Goal: Information Seeking & Learning: Learn about a topic

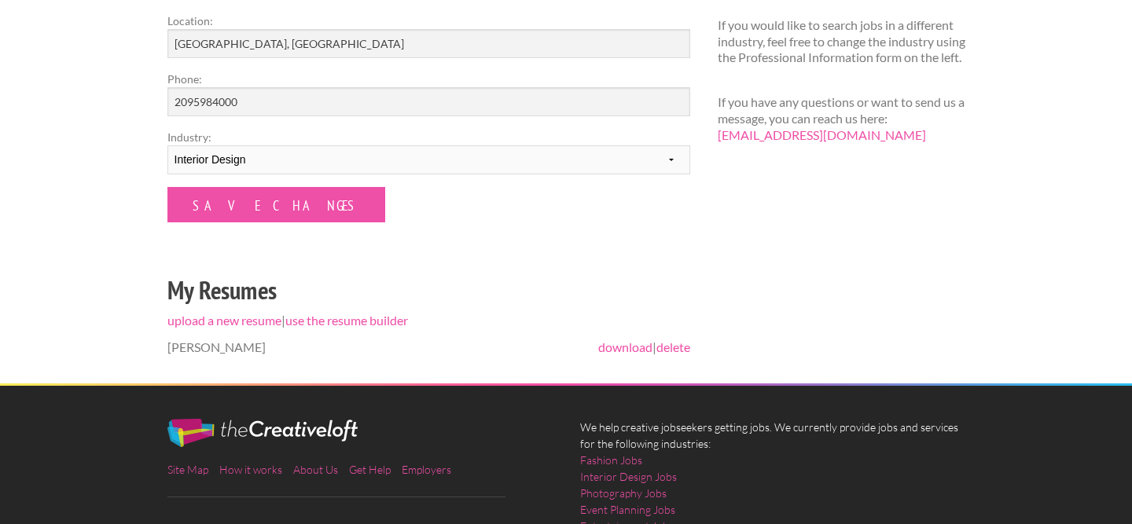
scroll to position [349, 0]
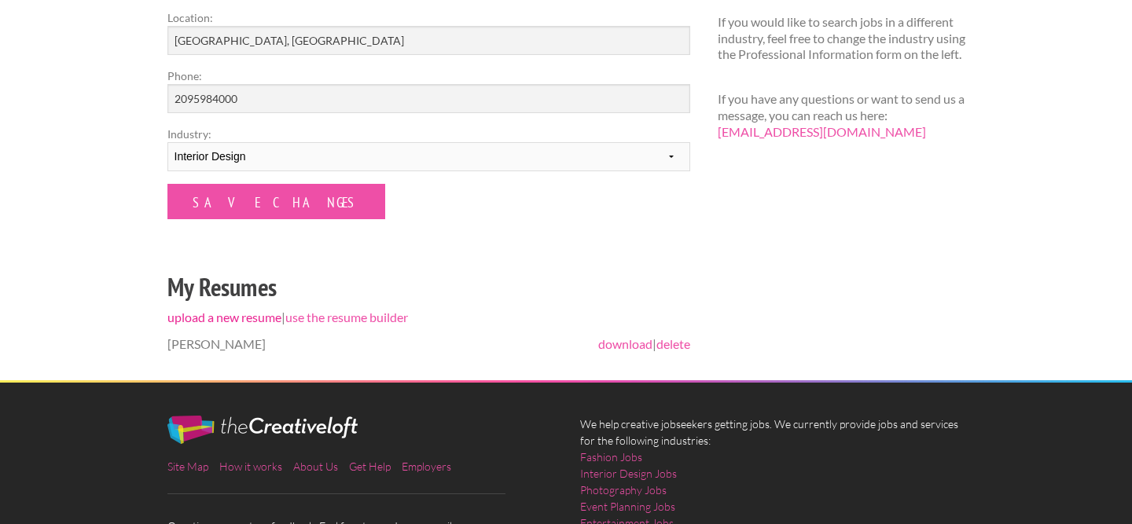
click at [230, 325] on link "upload a new resume" at bounding box center [224, 317] width 114 height 15
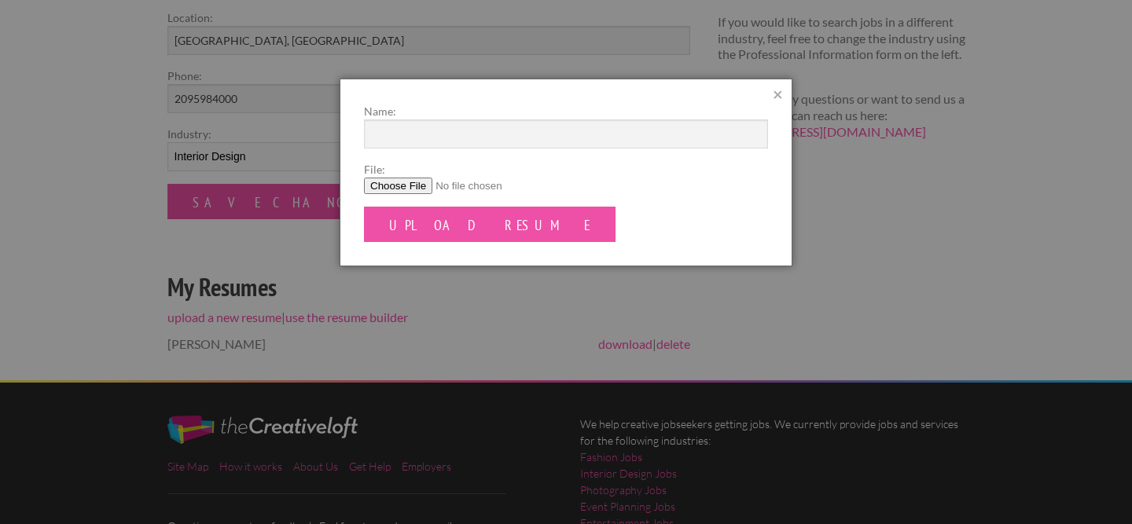
click at [417, 187] on input "File:" at bounding box center [566, 186] width 404 height 17
type input "C:\fakepath\[PERSON_NAME].pdf"
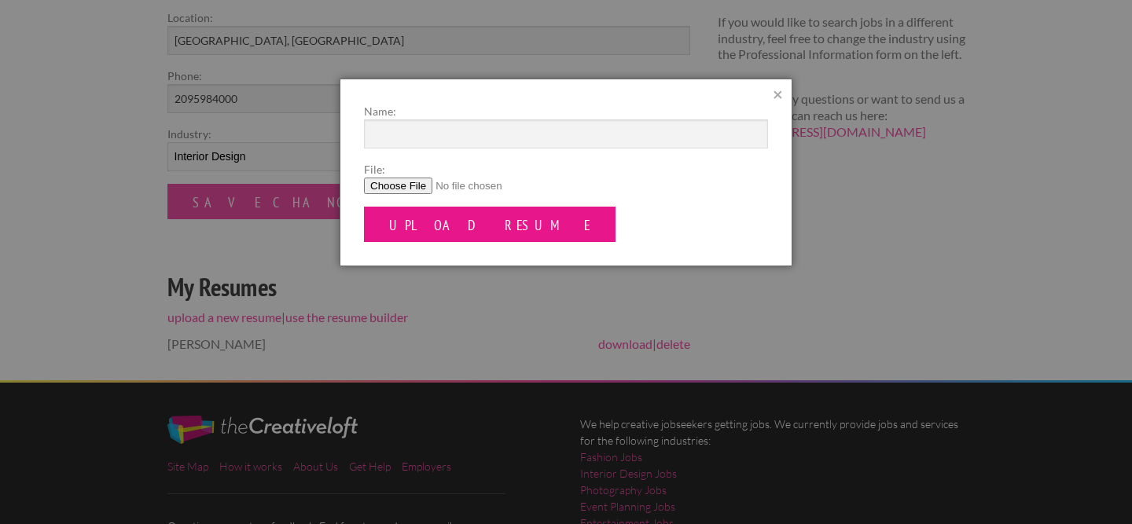
click at [424, 227] on input "Upload Resume" at bounding box center [490, 224] width 252 height 35
type input "[PERSON_NAME]"
click at [456, 241] on input "Upload Resume" at bounding box center [490, 224] width 252 height 35
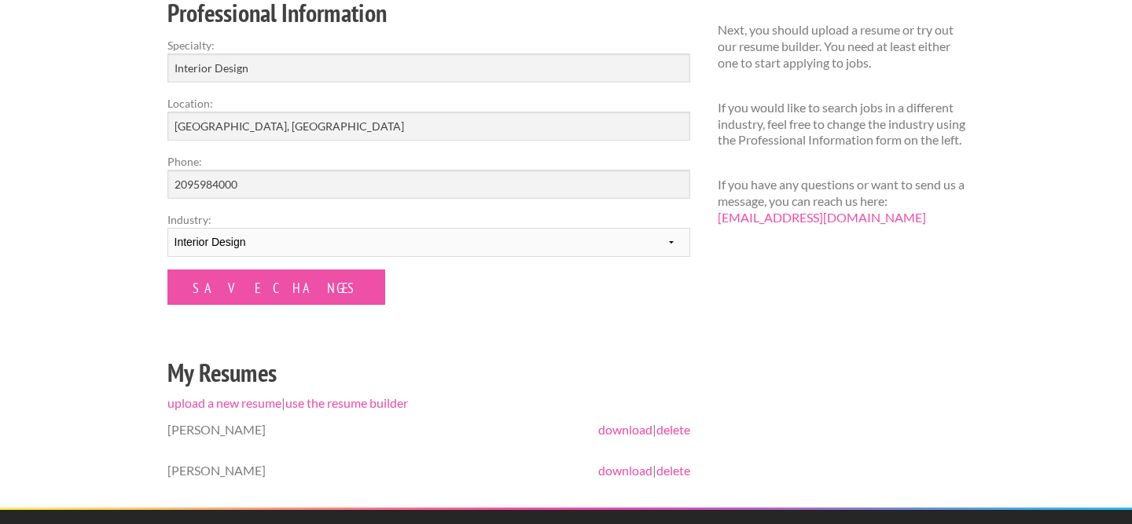
scroll to position [226, 0]
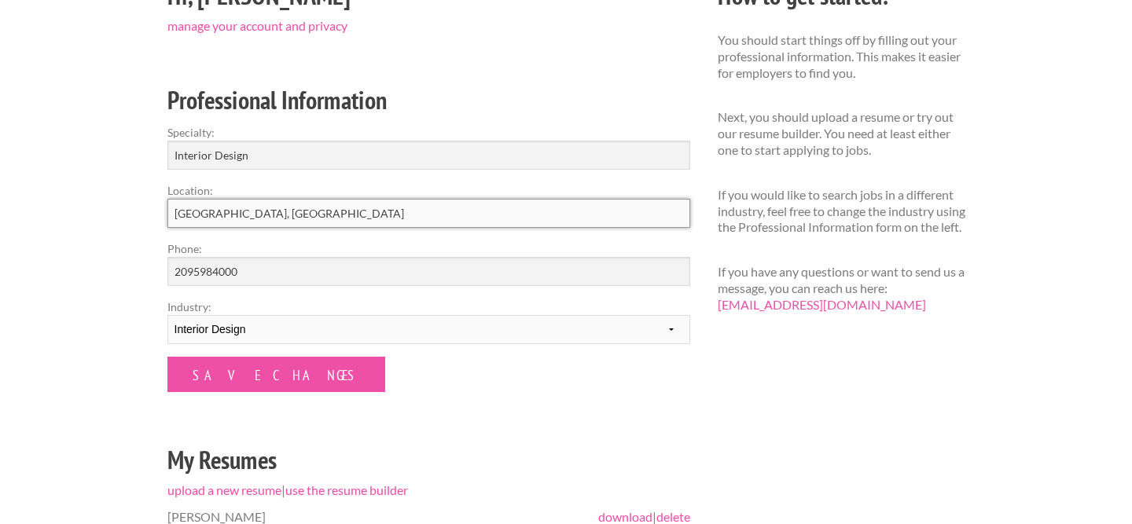
drag, startPoint x: 258, startPoint y: 219, endPoint x: 133, endPoint y: 218, distance: 125.0
click at [133, 218] on div "Employers My Account Log Out The Creative Loft Search Jobs Browse Jobs Get Help…" at bounding box center [566, 328] width 1132 height 1109
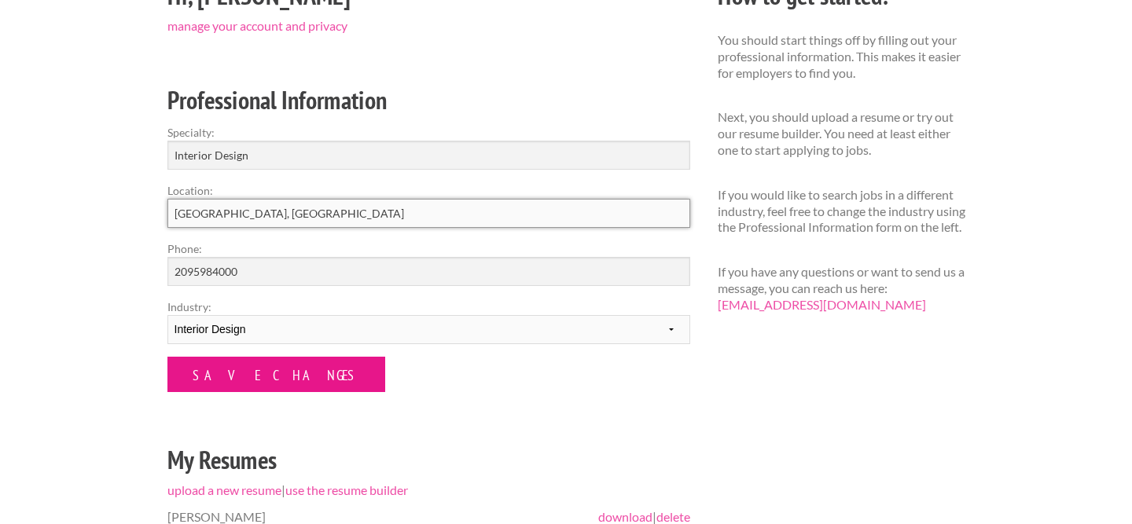
type input "San Francisco, CA"
click at [219, 374] on input "Save Changes" at bounding box center [276, 374] width 218 height 35
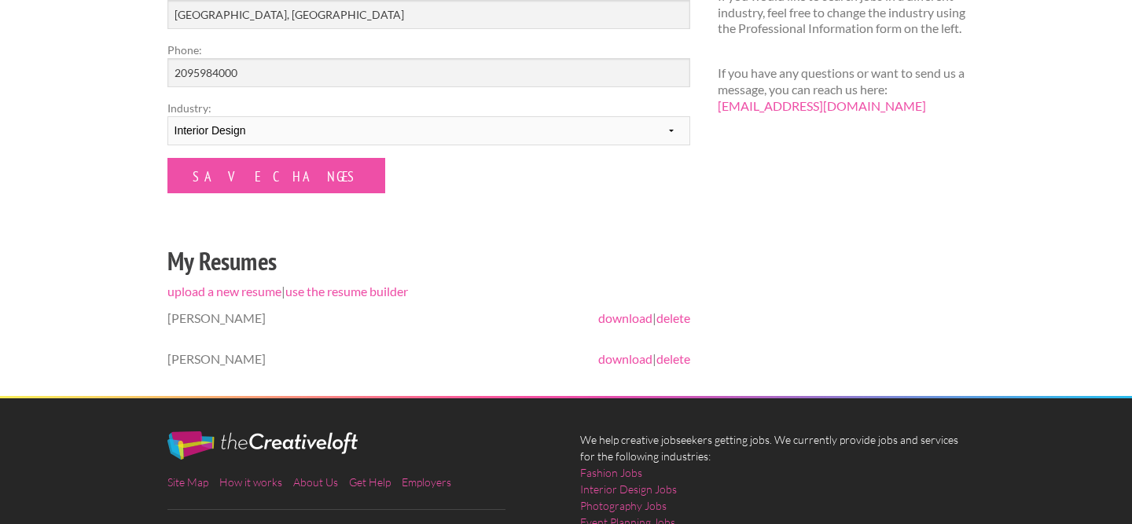
scroll to position [377, 0]
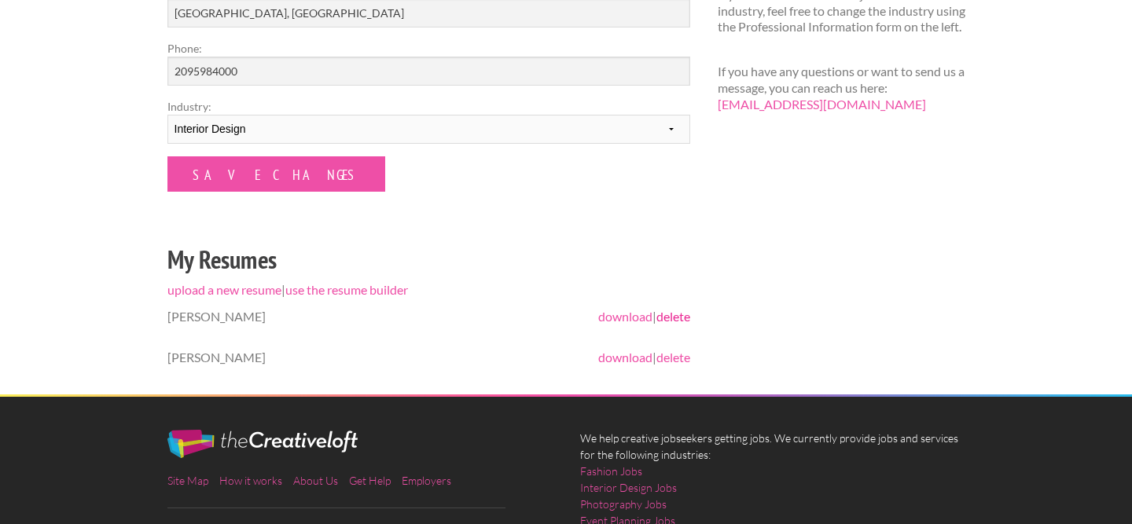
click at [685, 321] on link "delete" at bounding box center [674, 316] width 34 height 15
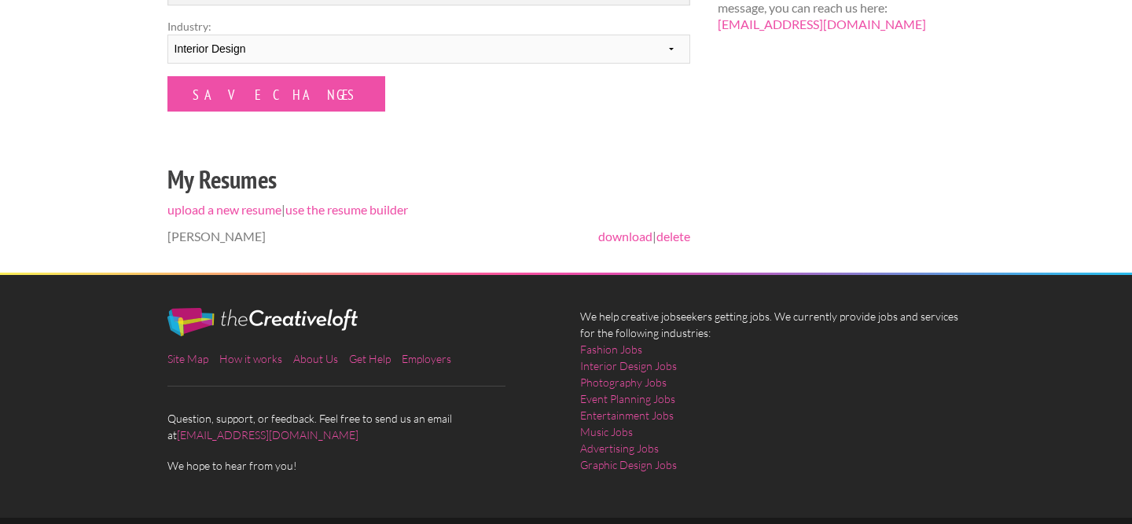
scroll to position [498, 0]
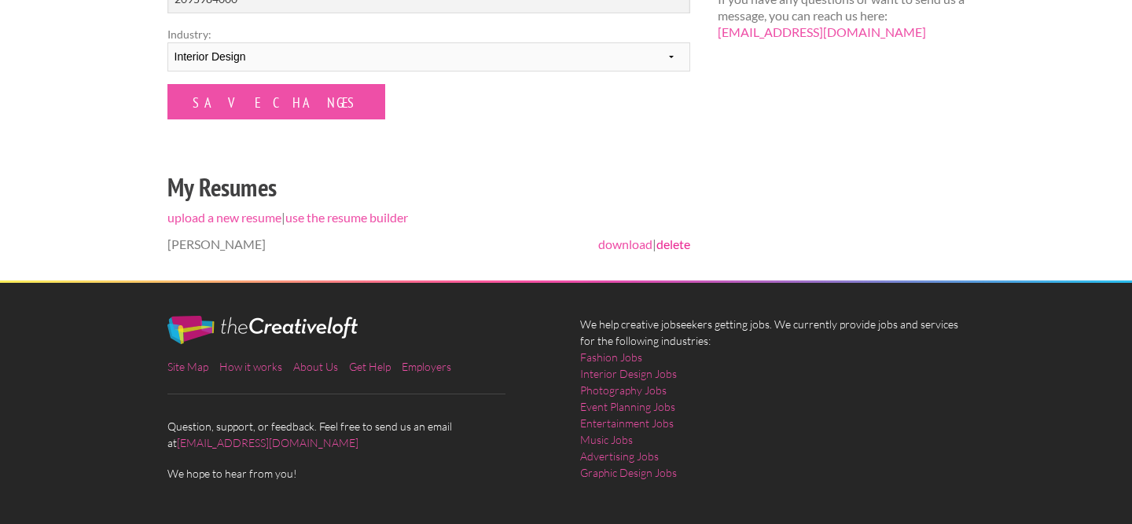
click at [667, 244] on link "delete" at bounding box center [674, 244] width 34 height 15
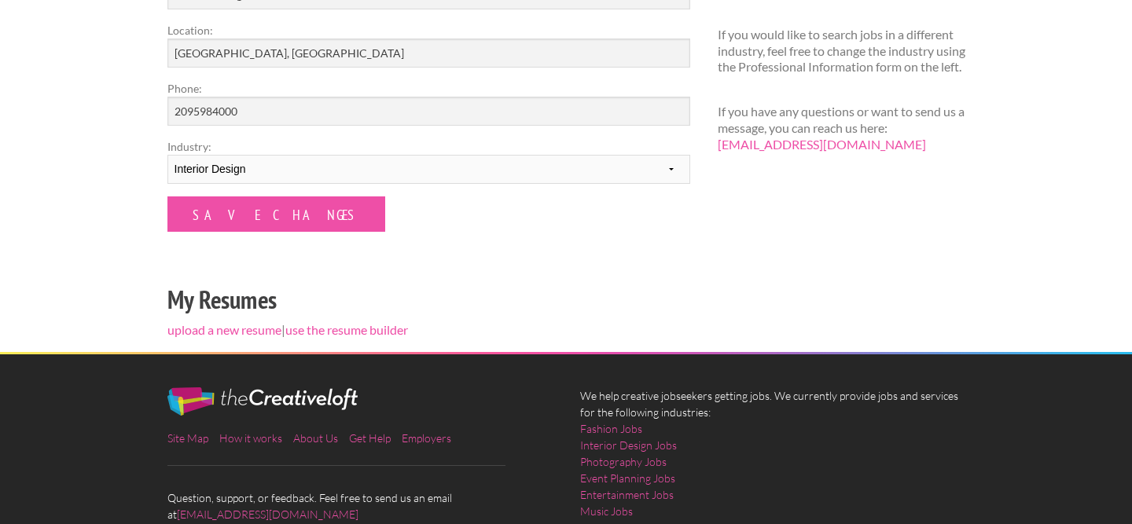
scroll to position [502, 0]
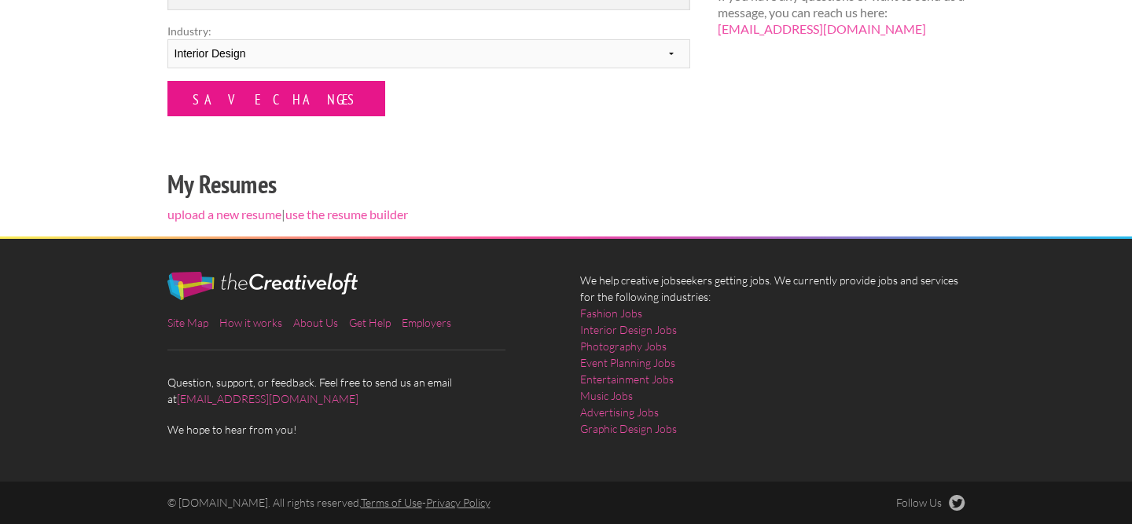
click at [234, 114] on input "Save Changes" at bounding box center [276, 98] width 218 height 35
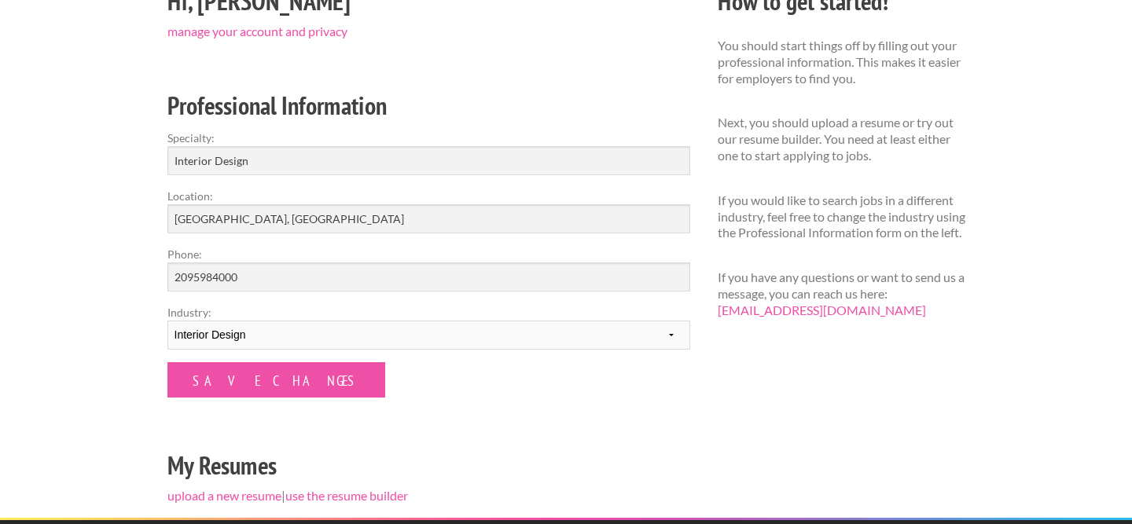
scroll to position [452, 0]
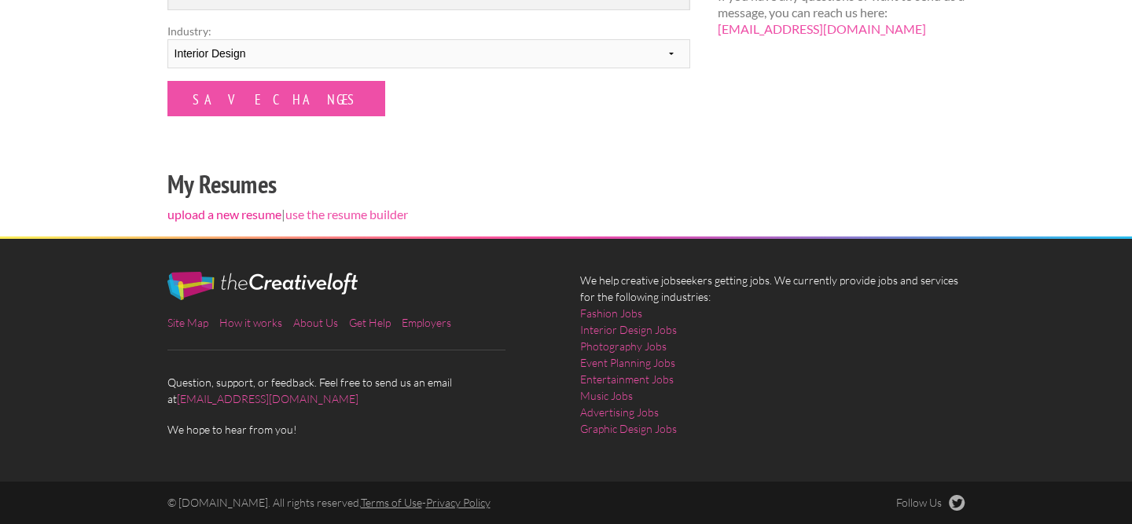
click at [221, 213] on link "upload a new resume" at bounding box center [224, 214] width 114 height 15
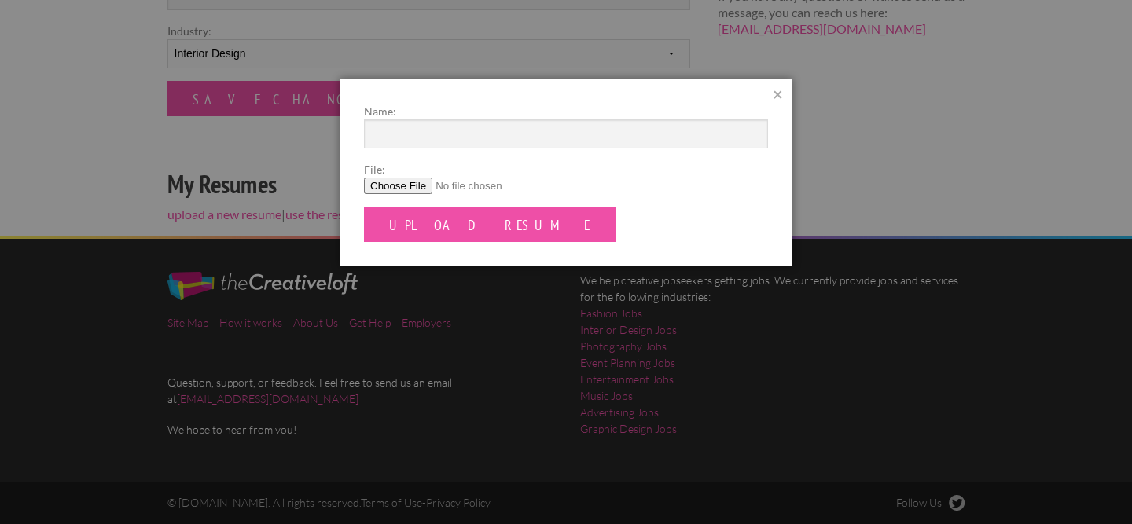
click at [422, 180] on input "File:" at bounding box center [566, 186] width 404 height 17
type input "C:\fakepath\Katie Lynch.pdf"
click at [433, 134] on input "Name:" at bounding box center [566, 134] width 404 height 29
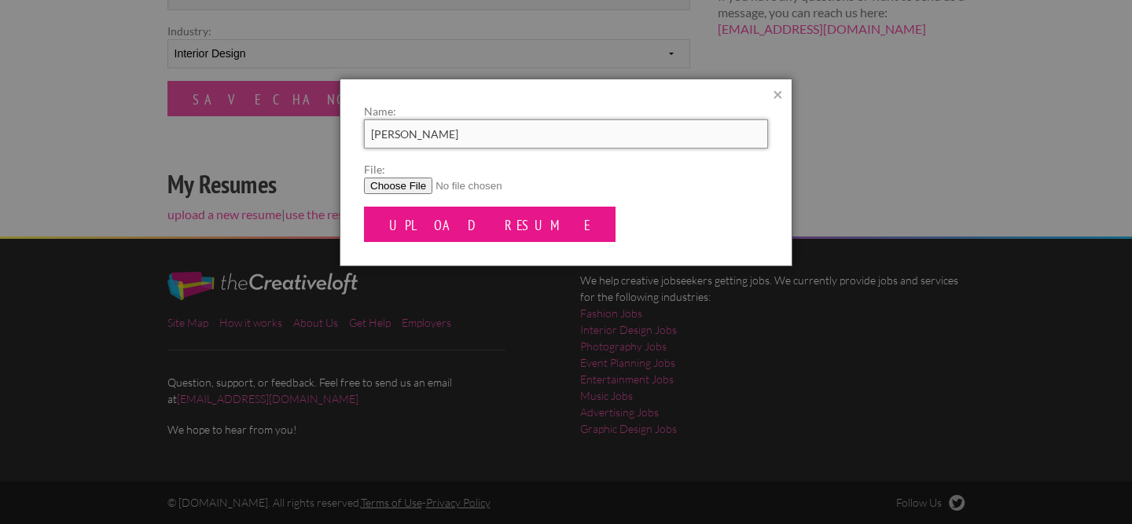
type input "Katie Lynch"
click at [458, 240] on input "Upload Resume" at bounding box center [490, 224] width 252 height 35
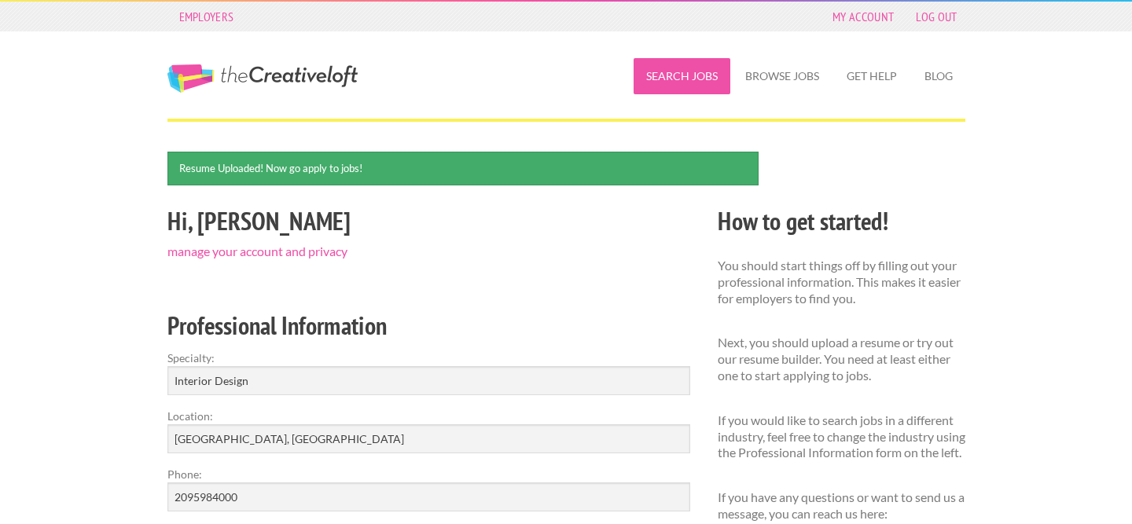
click at [697, 81] on link "Search Jobs" at bounding box center [682, 76] width 97 height 36
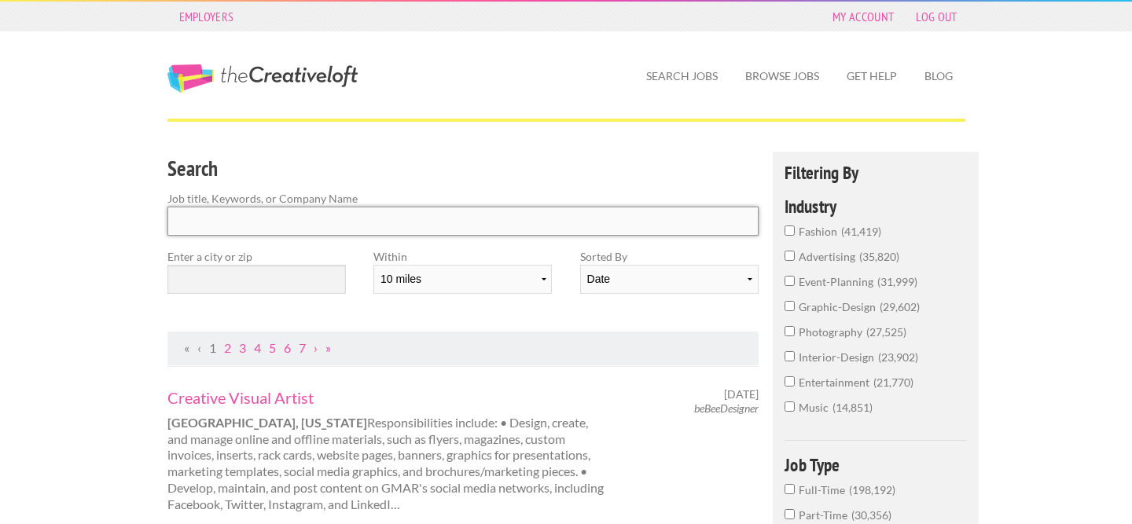
click at [300, 231] on input "Search" at bounding box center [463, 221] width 592 height 29
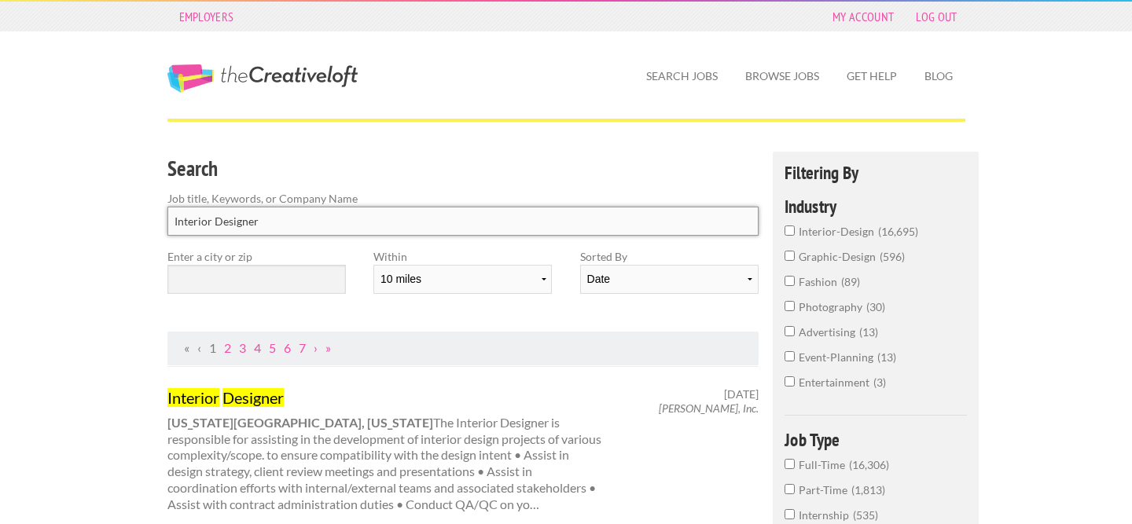
type input "Interior Designer"
click at [188, 287] on input "text" at bounding box center [256, 279] width 178 height 29
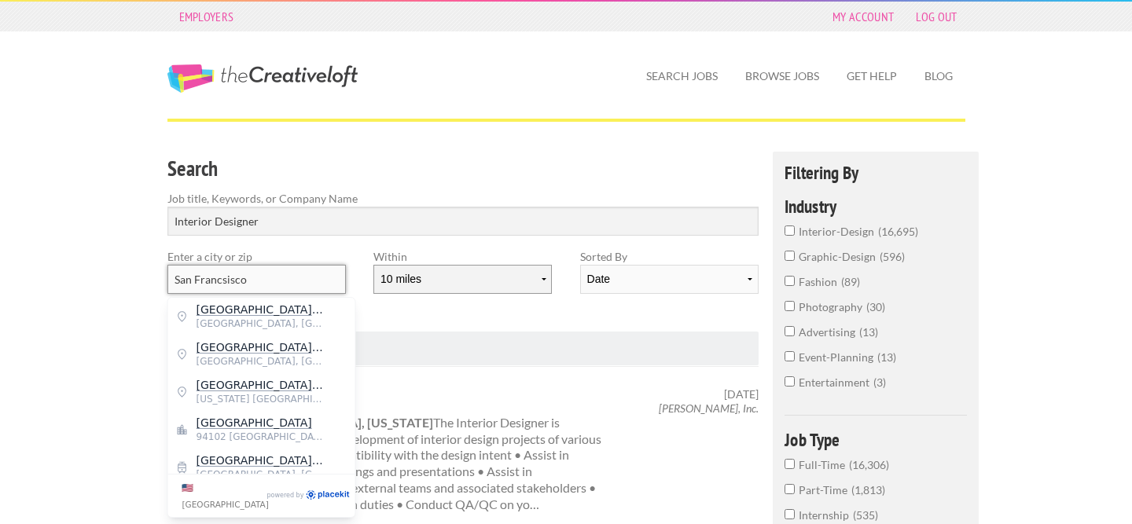
type input "San Francsisco"
click at [516, 287] on select "10 miles 20 miles 50 miles 100 miles 200 miles 300 miles 400 miles 500 miles" at bounding box center [462, 279] width 178 height 29
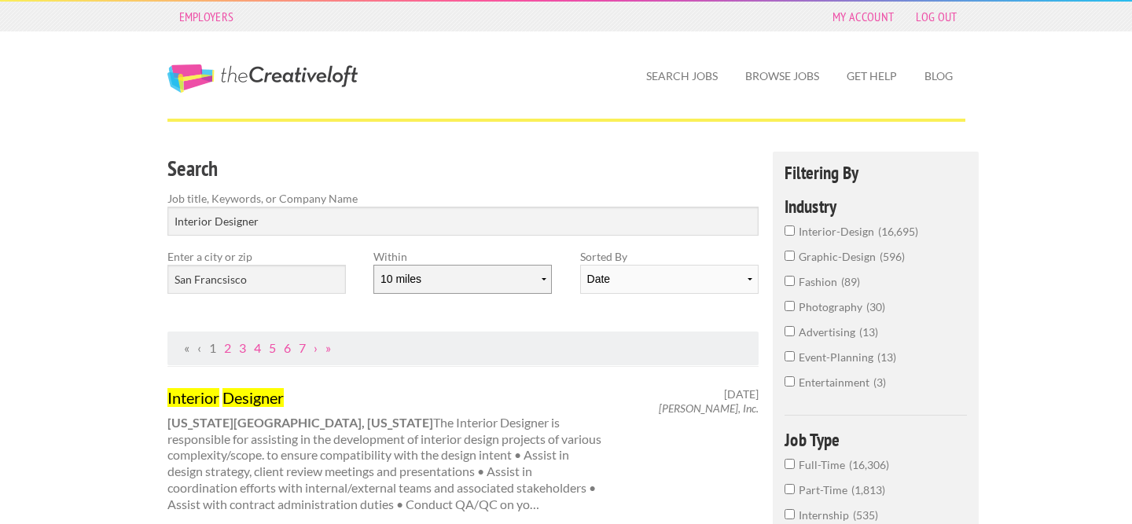
select select "20"
click at [648, 279] on select "Date Relevance" at bounding box center [669, 279] width 178 height 29
click at [443, 279] on select "10 miles 20 miles 50 miles 100 miles 200 miles 300 miles 400 miles 500 miles" at bounding box center [462, 279] width 178 height 29
click at [300, 293] on input "San Francsisco" at bounding box center [256, 279] width 178 height 29
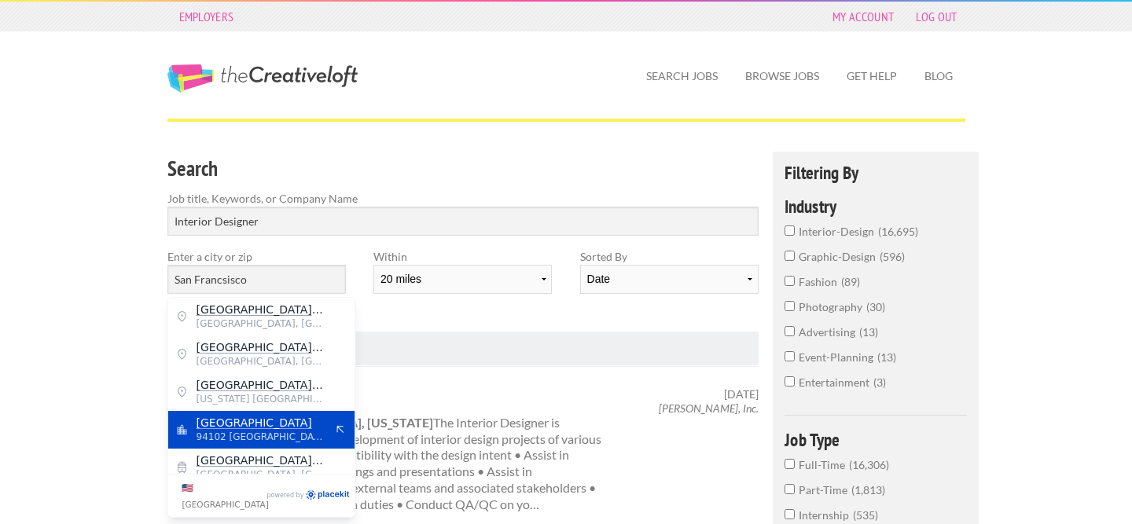
click at [263, 432] on span "94102 United States of America" at bounding box center [261, 437] width 129 height 14
type input "San Francisco"
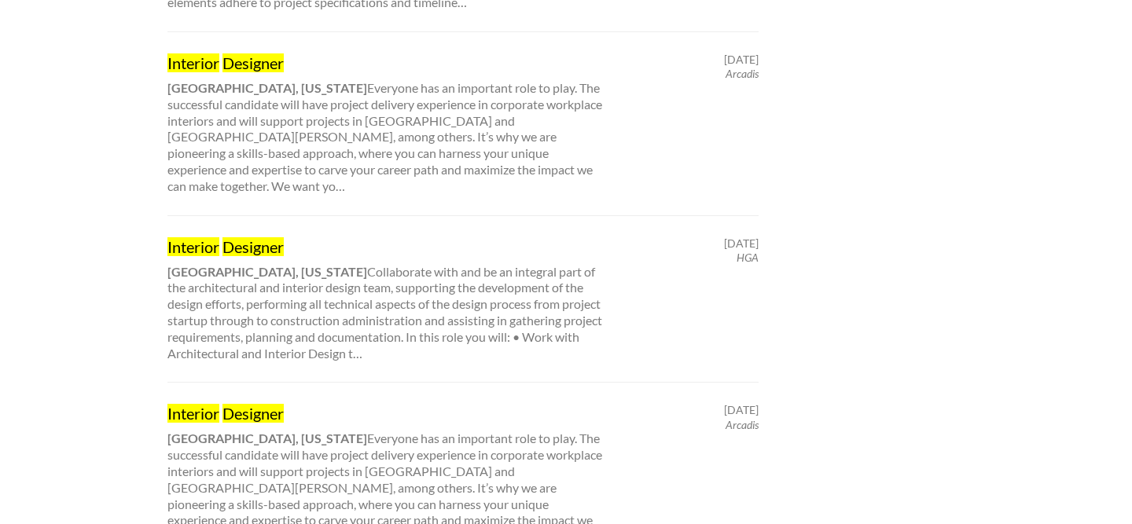
scroll to position [1523, 0]
click at [252, 237] on mark "Designer" at bounding box center [253, 246] width 61 height 19
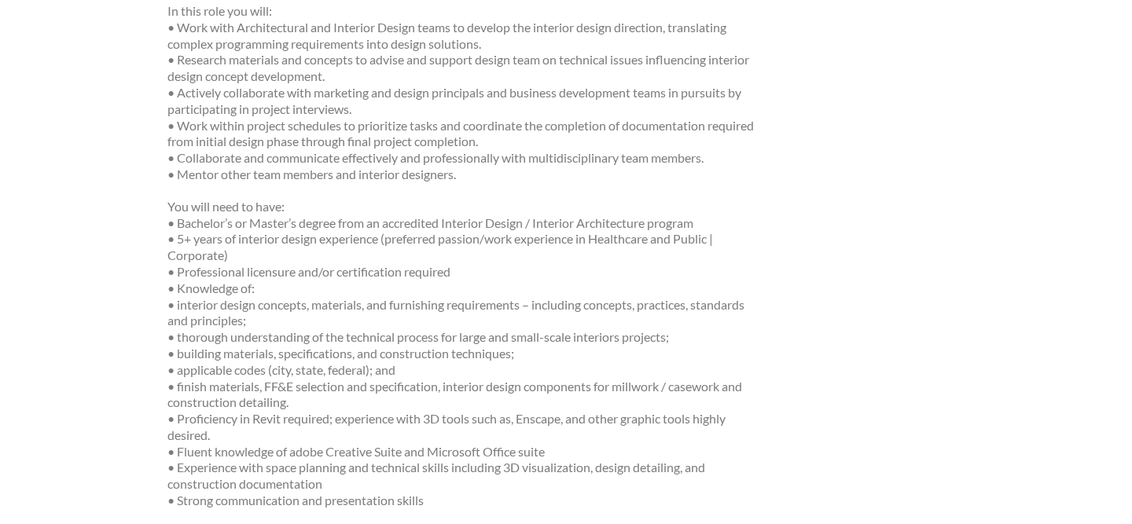
scroll to position [384, 0]
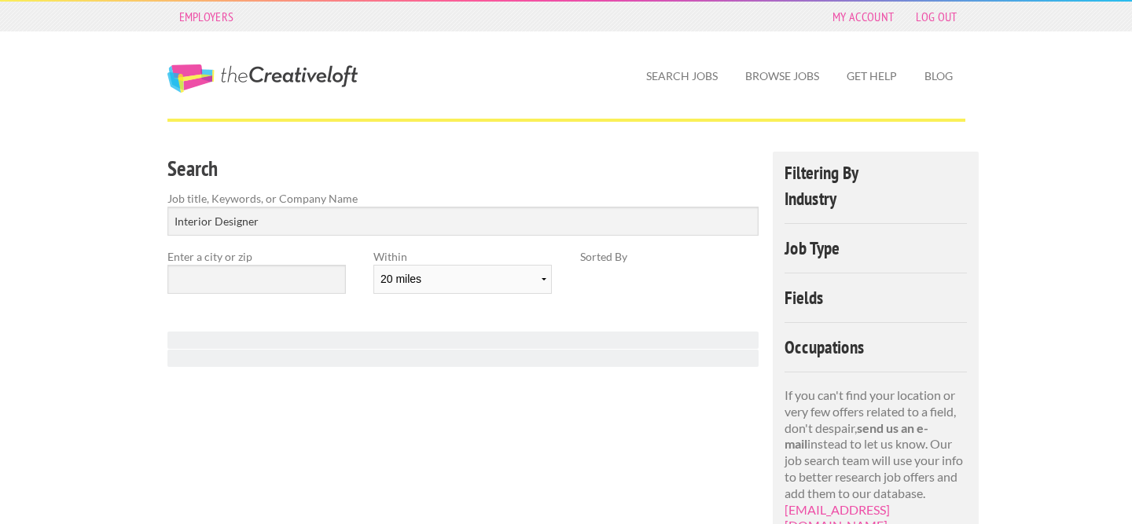
select select "20"
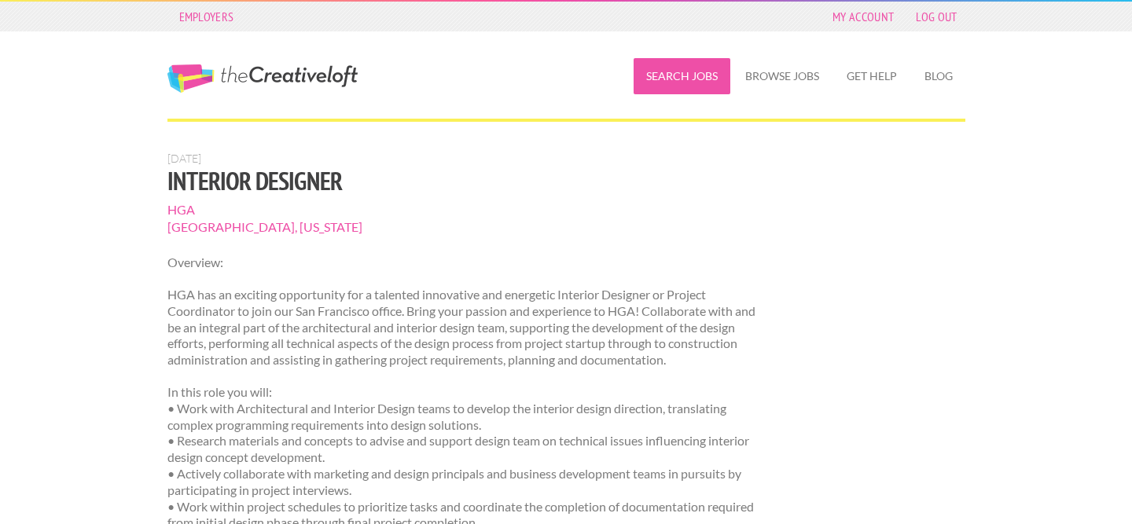
click at [689, 75] on link "Search Jobs" at bounding box center [682, 76] width 97 height 36
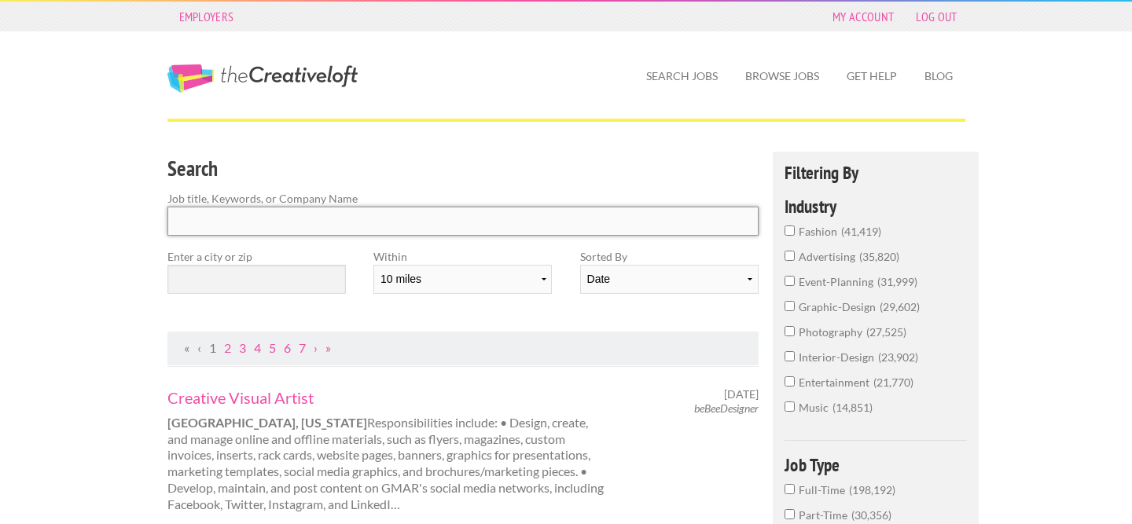
click at [283, 231] on input "Search" at bounding box center [463, 221] width 592 height 29
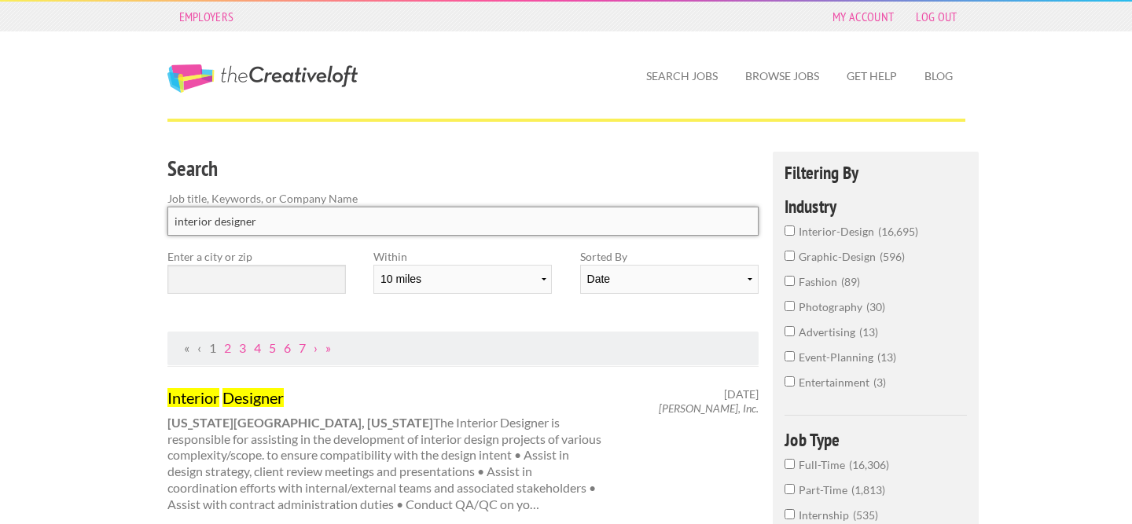
click at [175, 226] on input "interior designer" at bounding box center [463, 221] width 592 height 29
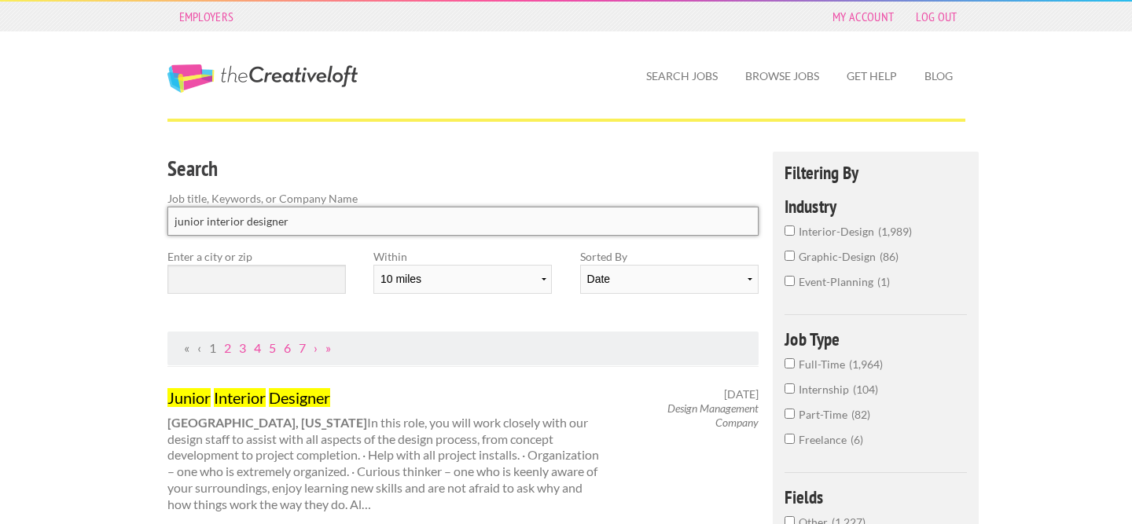
type input "junior interior designer"
click at [214, 287] on input "text" at bounding box center [256, 279] width 178 height 29
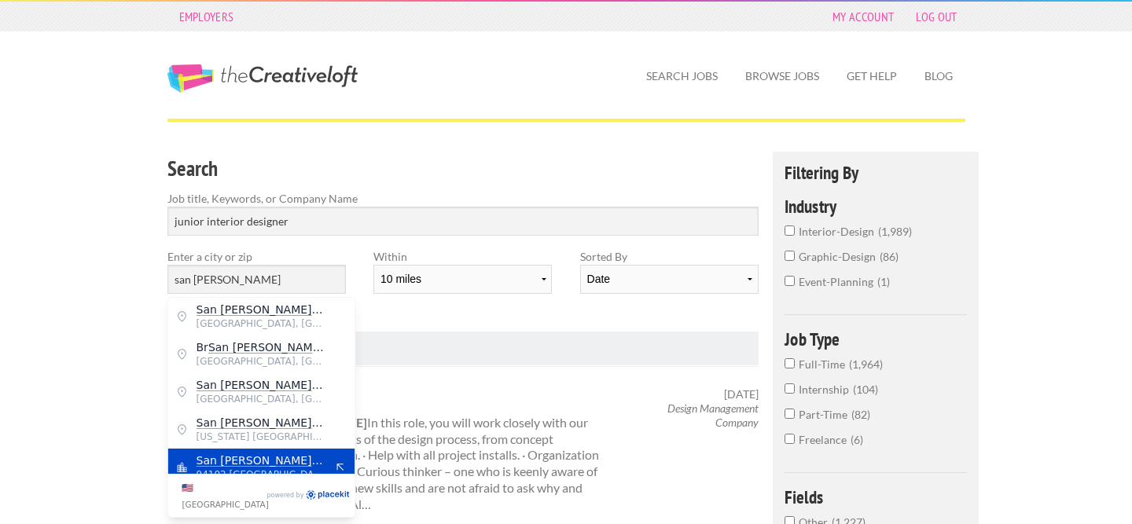
click at [233, 461] on mark "San Fran" at bounding box center [260, 460] width 127 height 13
type input "San Francisco"
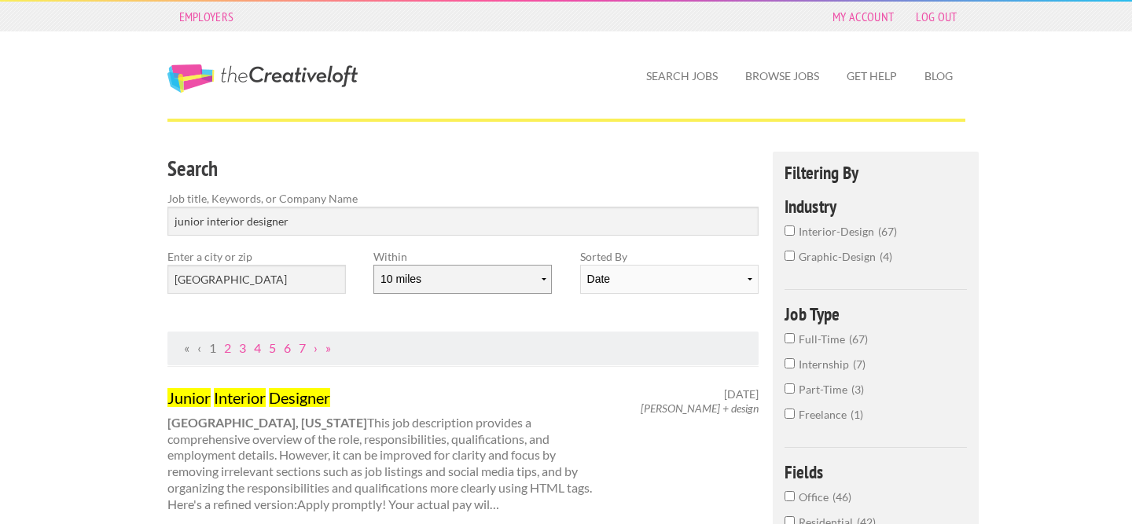
click at [530, 285] on select "10 miles 20 miles 50 miles 100 miles 200 miles 300 miles 400 miles 500 miles" at bounding box center [462, 279] width 178 height 29
select select "20"
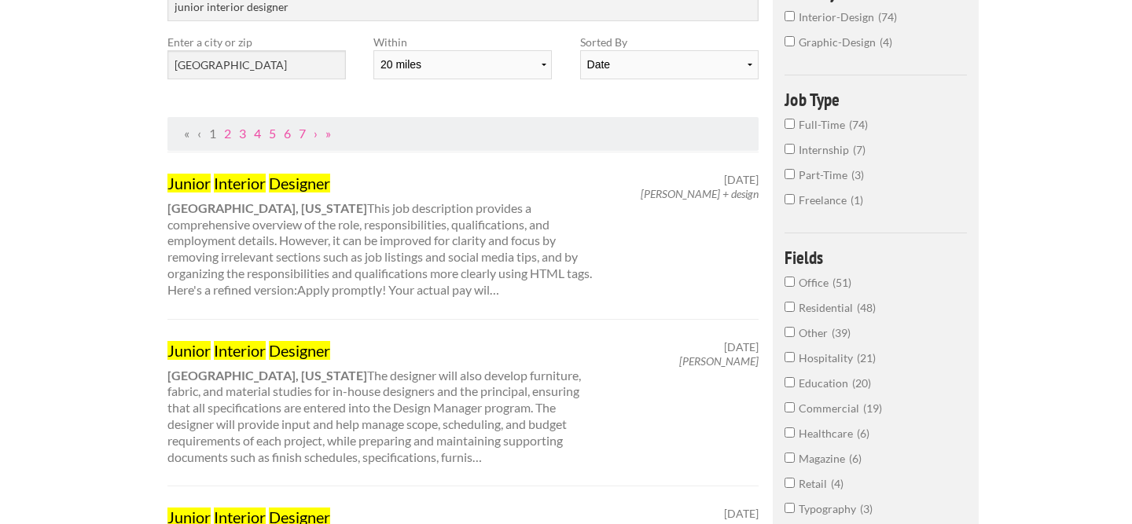
scroll to position [208, 0]
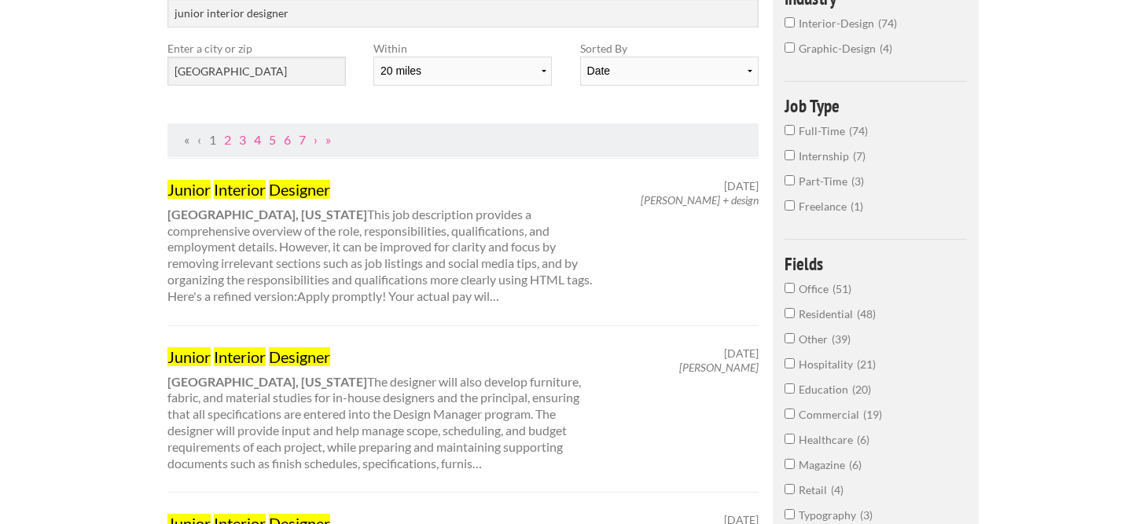
click at [792, 134] on input "Full-Time 74" at bounding box center [790, 130] width 10 height 10
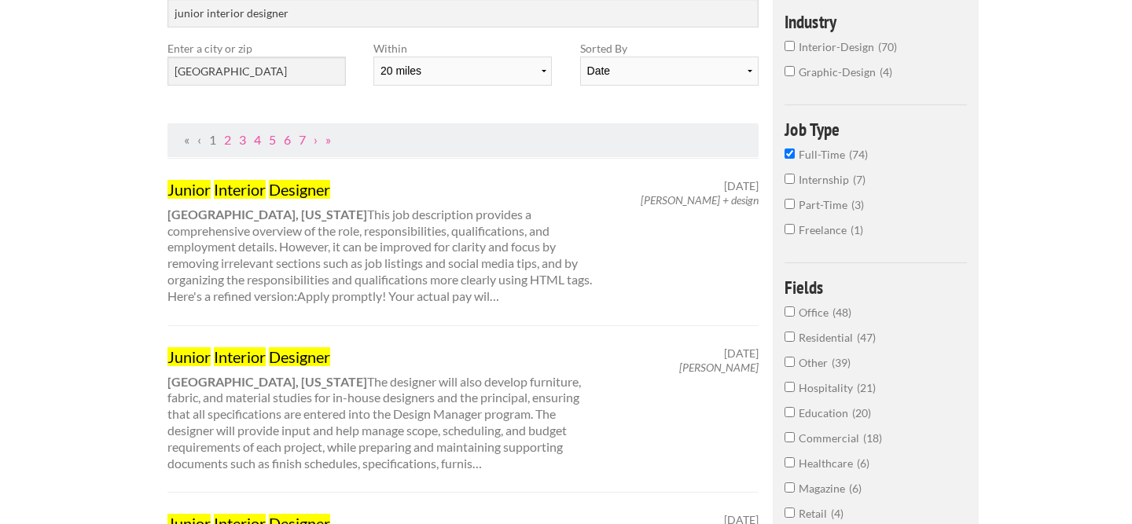
click at [803, 44] on span "interior-design" at bounding box center [838, 46] width 79 height 13
click at [795, 44] on input "interior-design 70" at bounding box center [790, 46] width 10 height 10
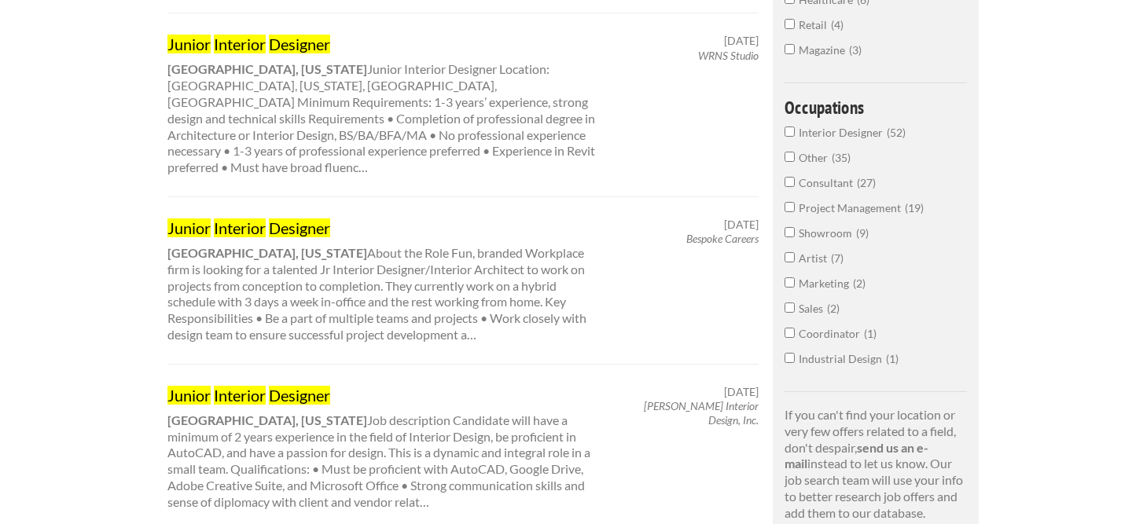
scroll to position [690, 0]
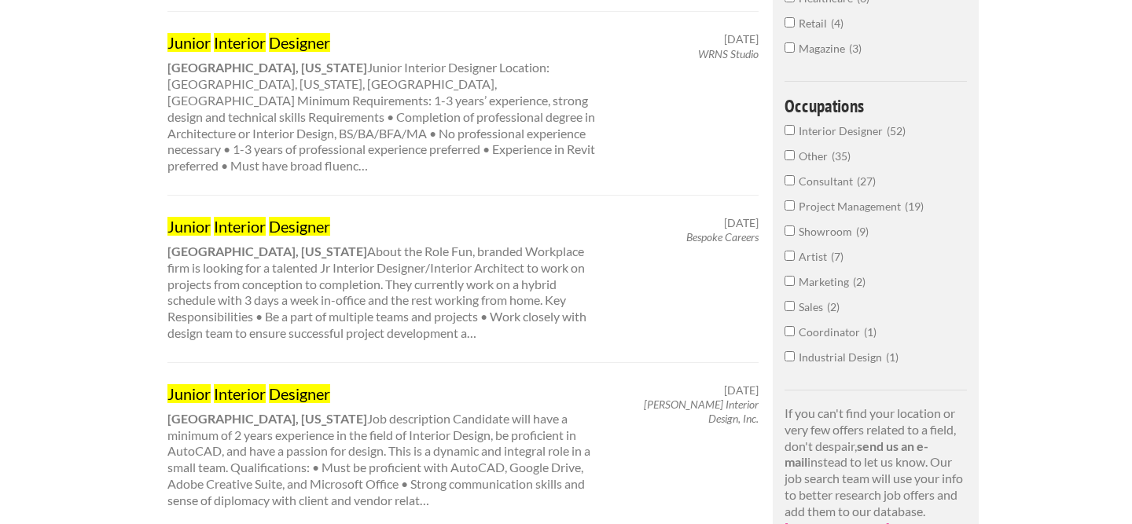
click at [836, 135] on span "Interior Designer" at bounding box center [843, 130] width 88 height 13
click at [795, 135] on input "Interior Designer 52" at bounding box center [790, 130] width 10 height 10
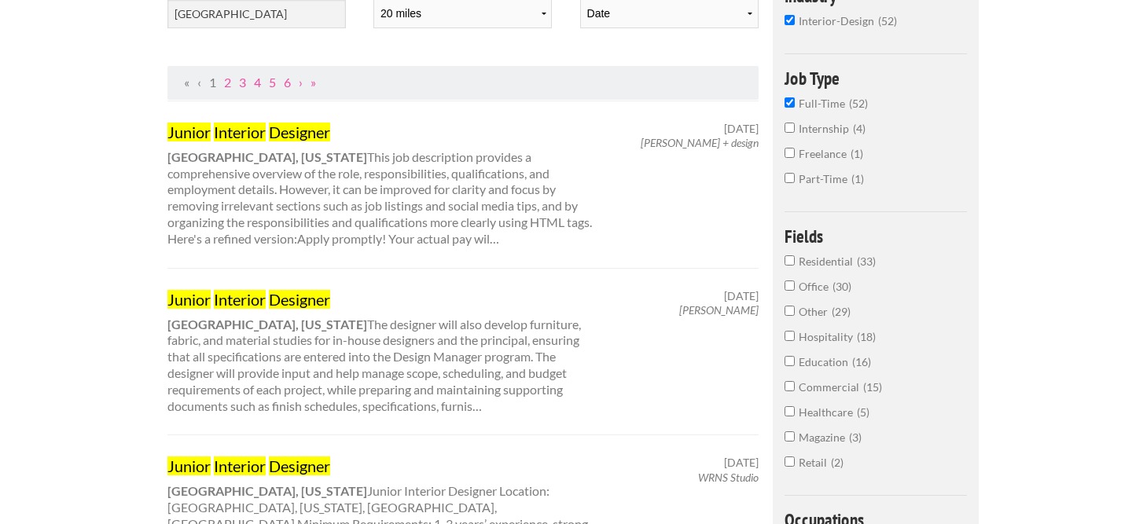
scroll to position [267, 0]
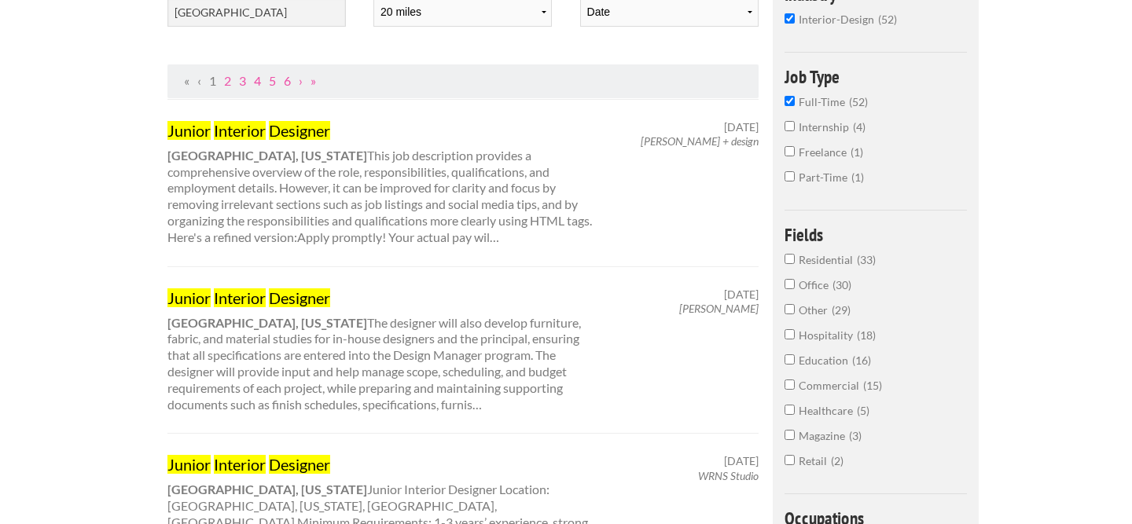
click at [259, 129] on mark "Interior" at bounding box center [240, 130] width 52 height 19
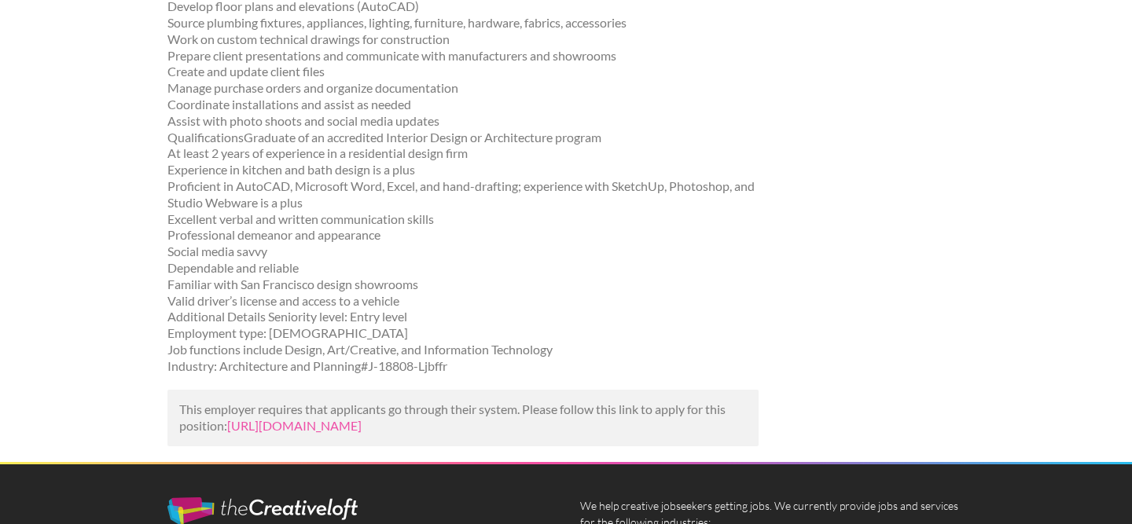
scroll to position [425, 0]
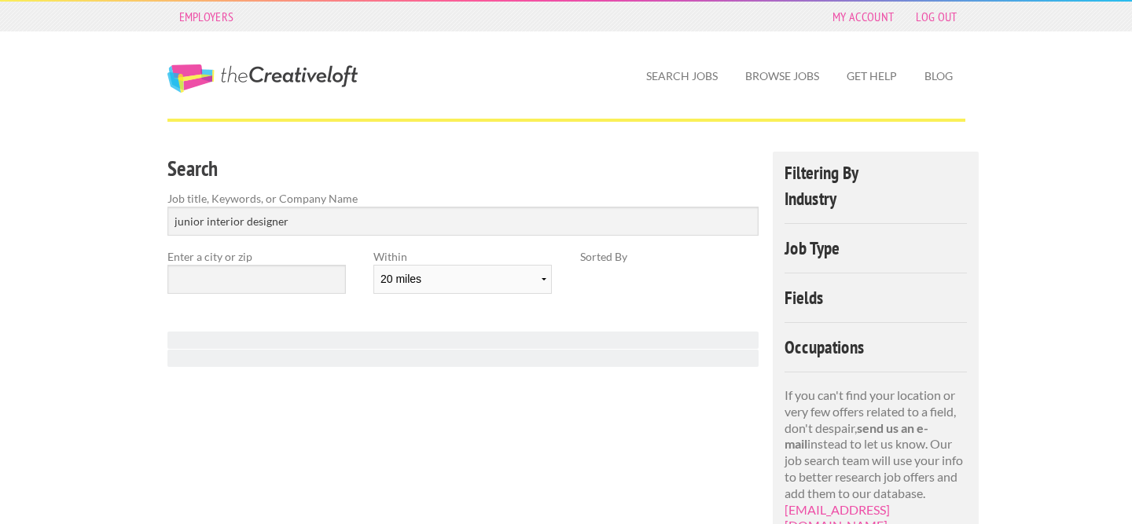
select select "20"
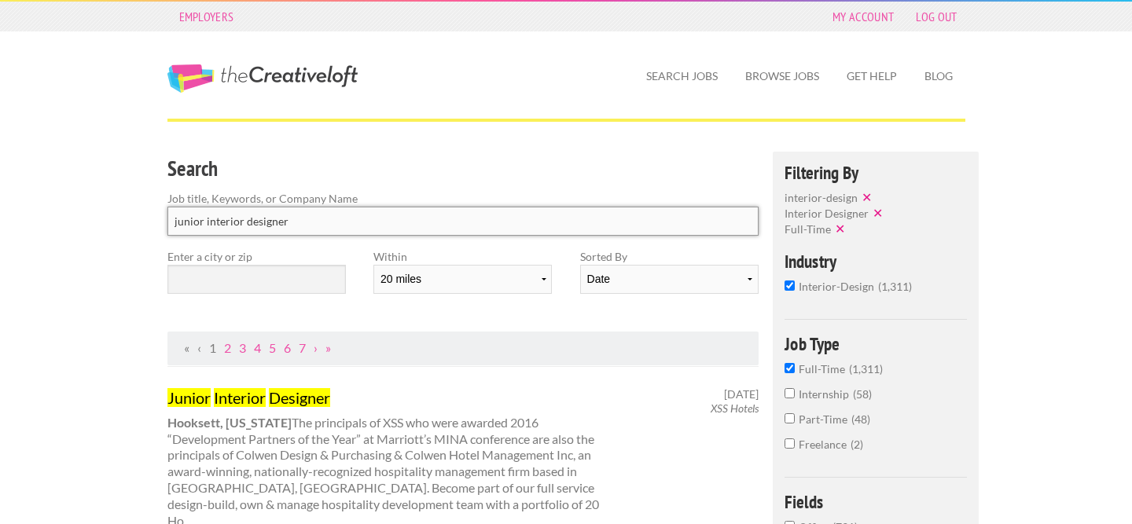
drag, startPoint x: 205, startPoint y: 218, endPoint x: 146, endPoint y: 222, distance: 59.1
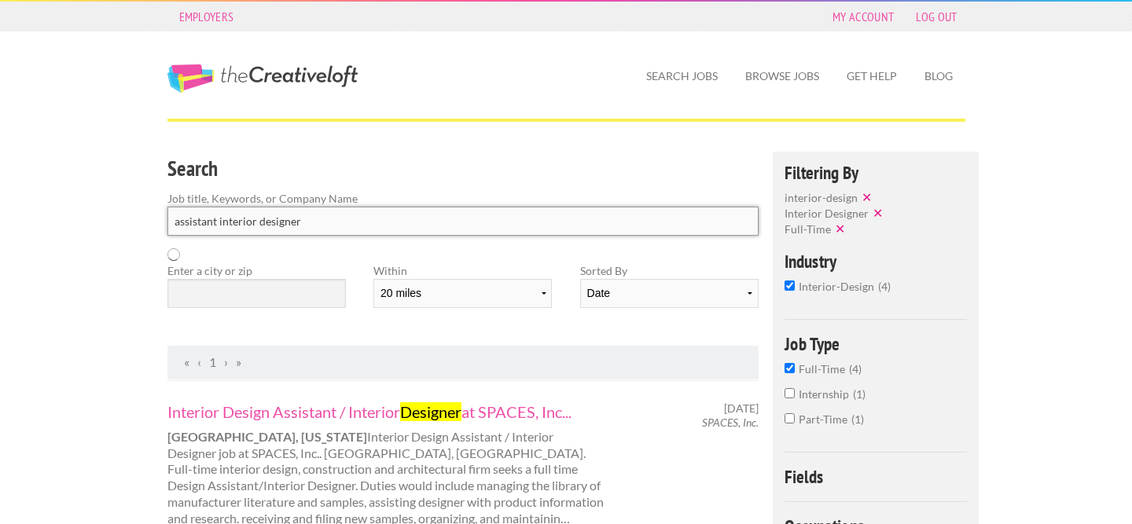
type input "assistant interior designer"
click button "submit" at bounding box center [0, 0] width 0 height 0
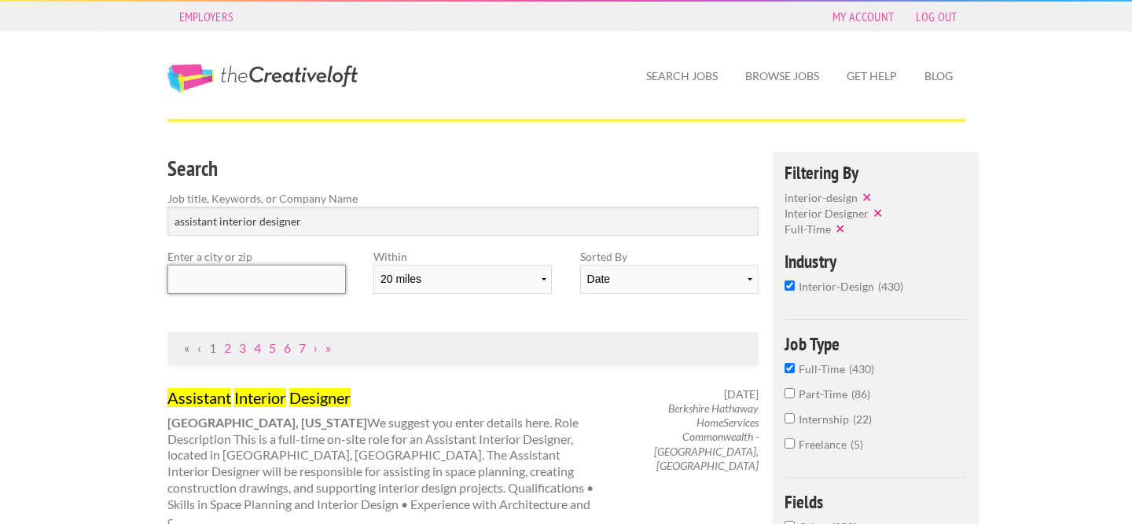
click at [235, 280] on input "text" at bounding box center [256, 279] width 178 height 29
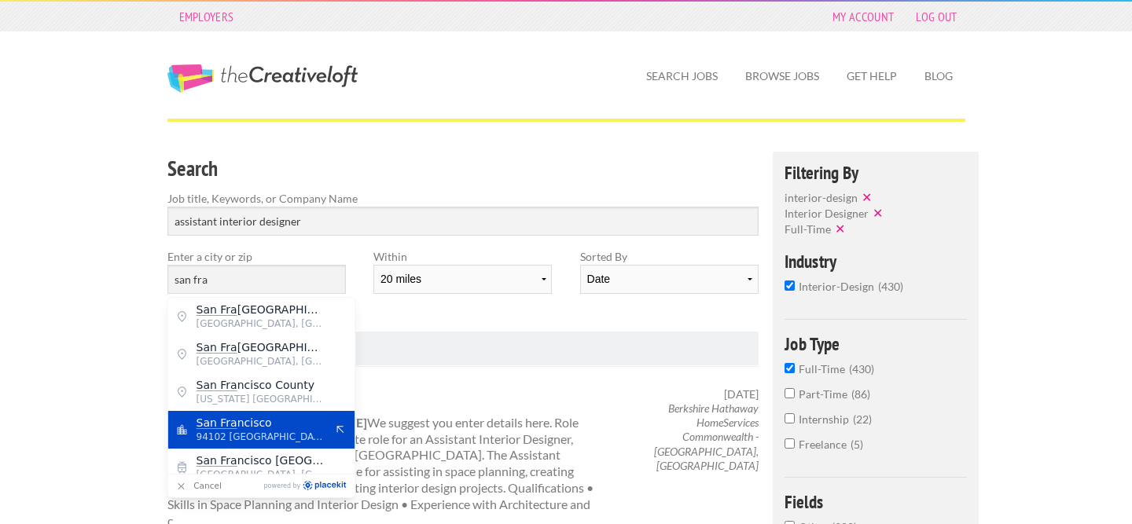
click at [245, 439] on span "94102 United States of America" at bounding box center [261, 437] width 129 height 14
type input "San Francisco"
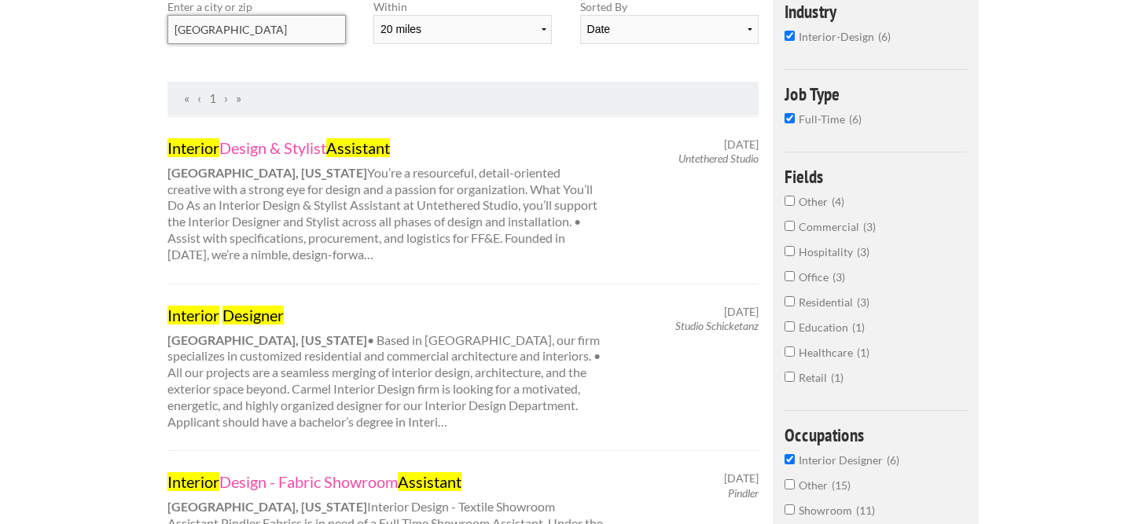
scroll to position [206, 0]
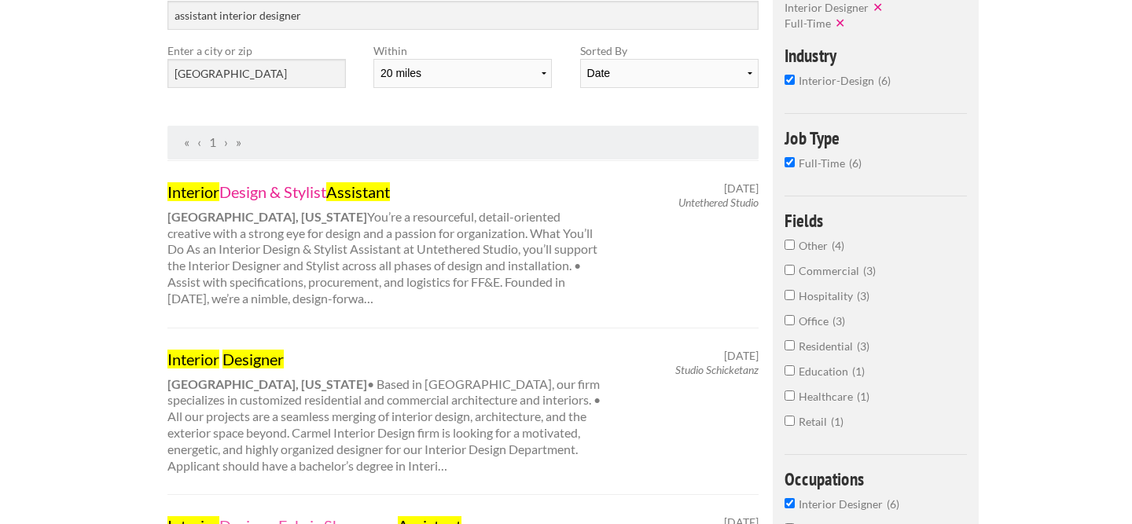
click at [262, 192] on link "Interior Design & Stylist Assistant" at bounding box center [385, 192] width 437 height 20
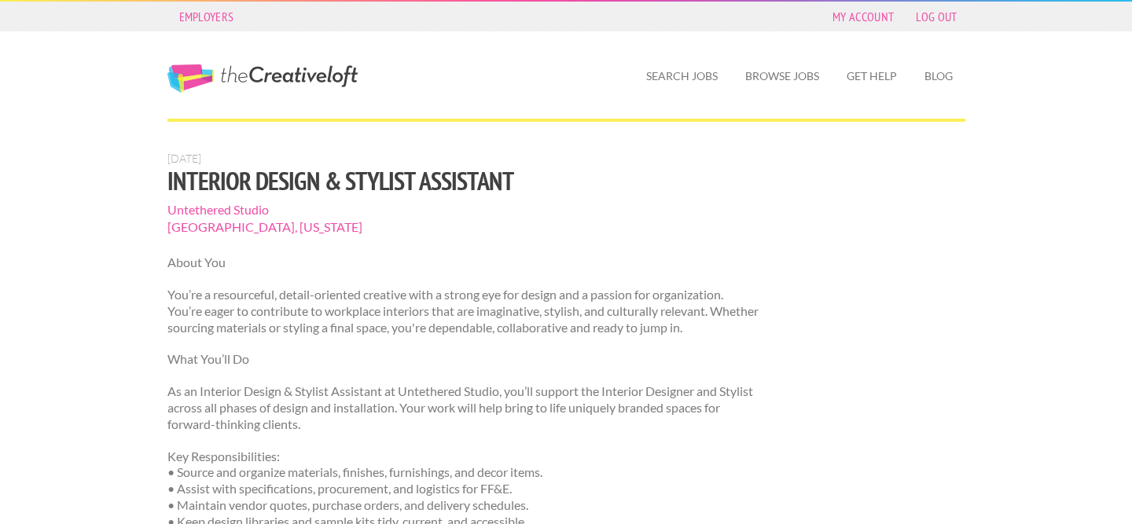
click at [252, 211] on span "Untethered Studio" at bounding box center [463, 209] width 592 height 17
drag, startPoint x: 164, startPoint y: 207, endPoint x: 272, endPoint y: 211, distance: 107.8
copy span "Untethered Studio"
